Goal: Find specific page/section: Find specific page/section

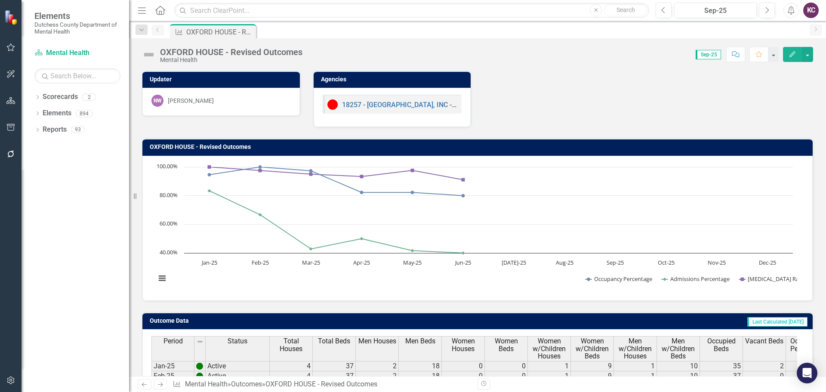
drag, startPoint x: 131, startPoint y: 196, endPoint x: 99, endPoint y: 195, distance: 31.4
click at [99, 195] on div "Elements Dutchess County Department of Mental Health Scorecard Mental Health Se…" at bounding box center [64, 196] width 129 height 392
click at [33, 108] on div "Dropdown Scorecards 2 Dutchess County Mental Health Dropdown Elements 894 Dropd…" at bounding box center [76, 241] width 108 height 302
click at [36, 112] on icon "Dropdown" at bounding box center [37, 114] width 6 height 5
click at [65, 147] on link "Agency Agencies" at bounding box center [67, 146] width 40 height 10
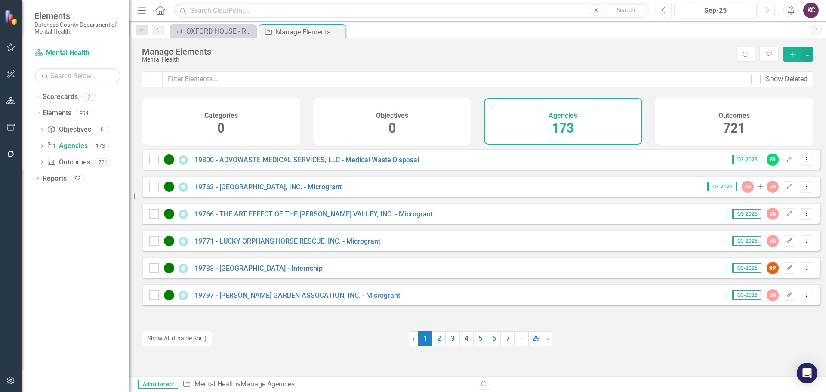
click at [482, 54] on div "Manage Elements" at bounding box center [437, 51] width 590 height 9
click at [415, 60] on div "Mental Health" at bounding box center [437, 59] width 590 height 6
click at [479, 334] on link "5" at bounding box center [480, 338] width 14 height 15
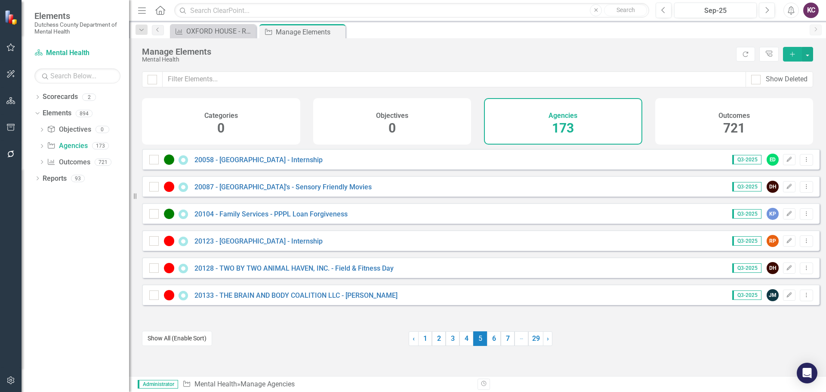
click at [164, 338] on button "Show All (Enable Sort)" at bounding box center [177, 338] width 70 height 15
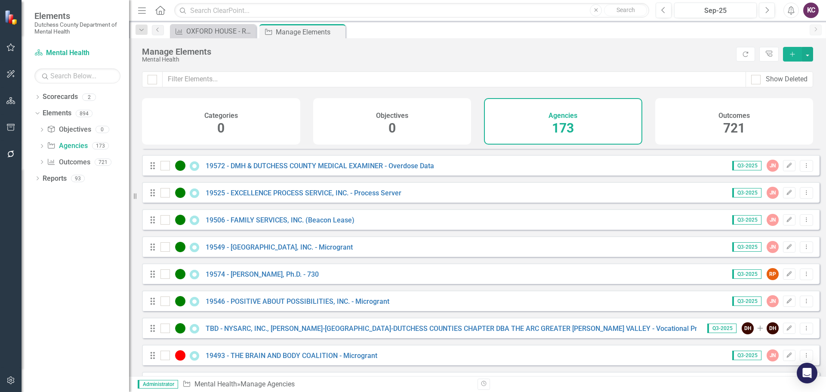
scroll to position [1763, 0]
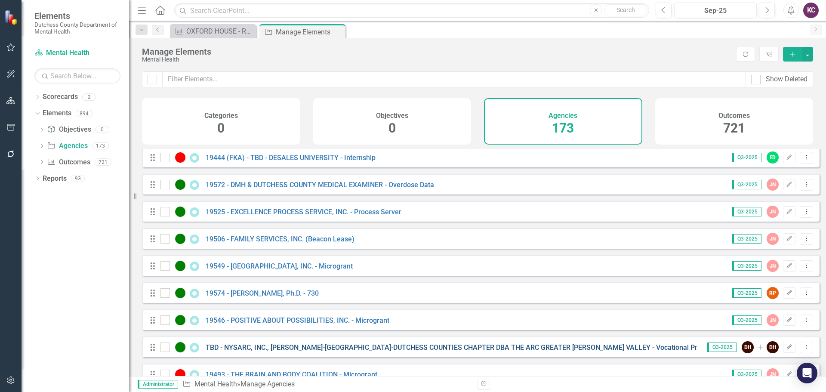
click at [405, 351] on link "TBD - NYSARC, INC., [PERSON_NAME]-[GEOGRAPHIC_DATA]-DUTCHESS COUNTIES CHAPTER D…" at bounding box center [480, 347] width 548 height 8
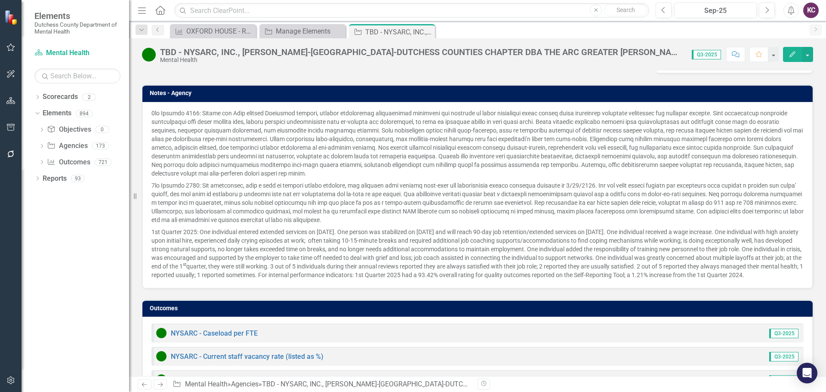
scroll to position [585, 0]
